Goal: Task Accomplishment & Management: Manage account settings

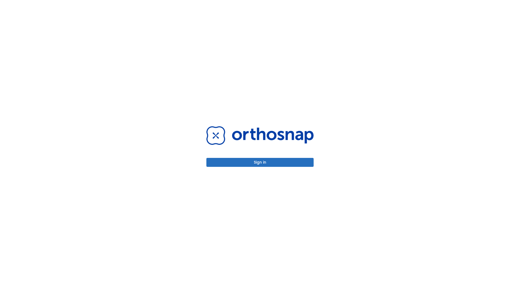
click at [260, 162] on button "Sign in" at bounding box center [259, 162] width 107 height 9
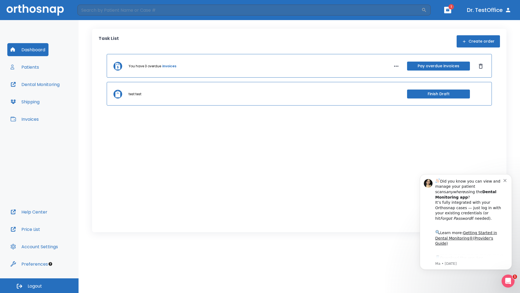
click at [39, 285] on span "Logout" at bounding box center [35, 286] width 14 height 6
